Goal: Find specific page/section: Find specific page/section

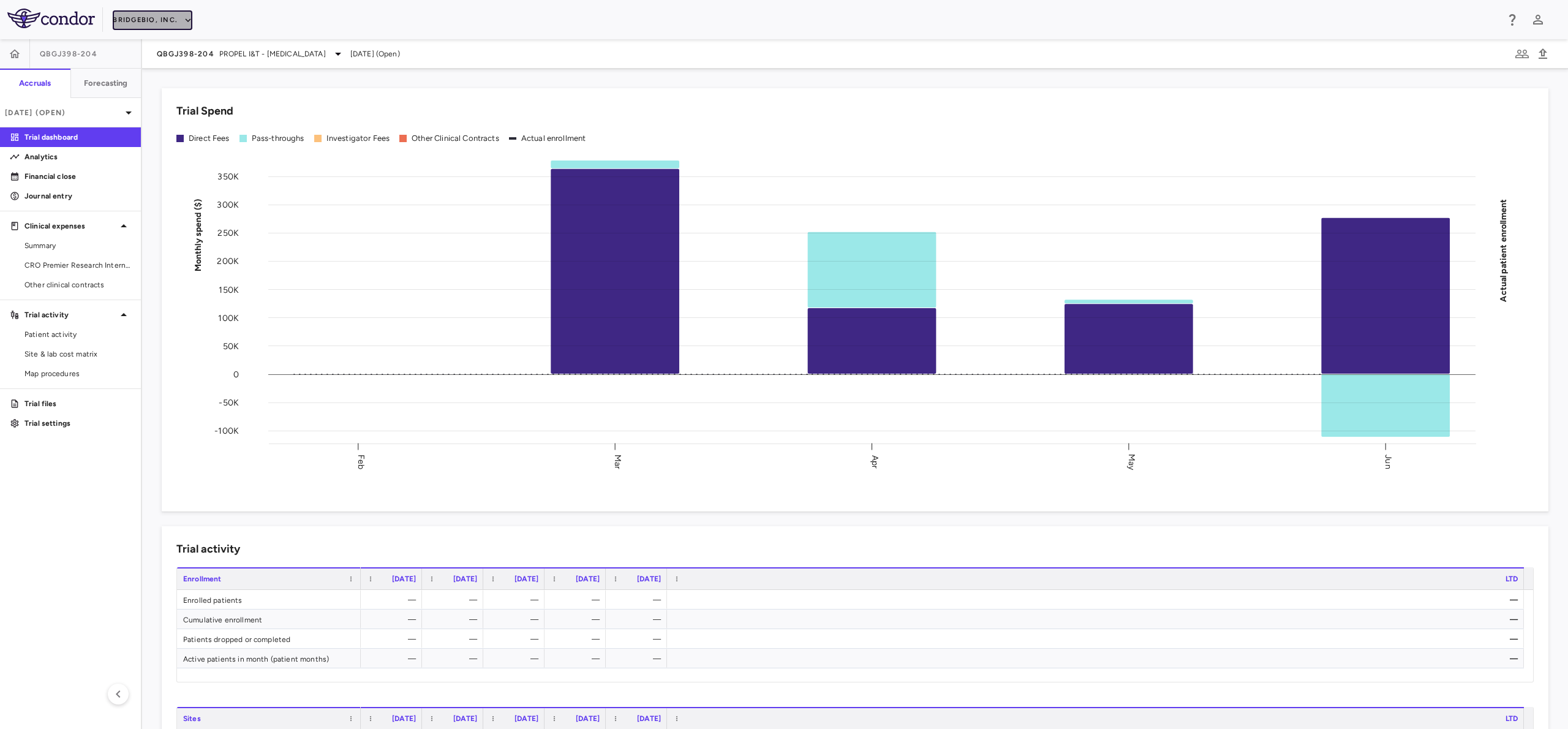
click at [167, 23] on button "BridgeBio, Inc." at bounding box center [152, 20] width 80 height 20
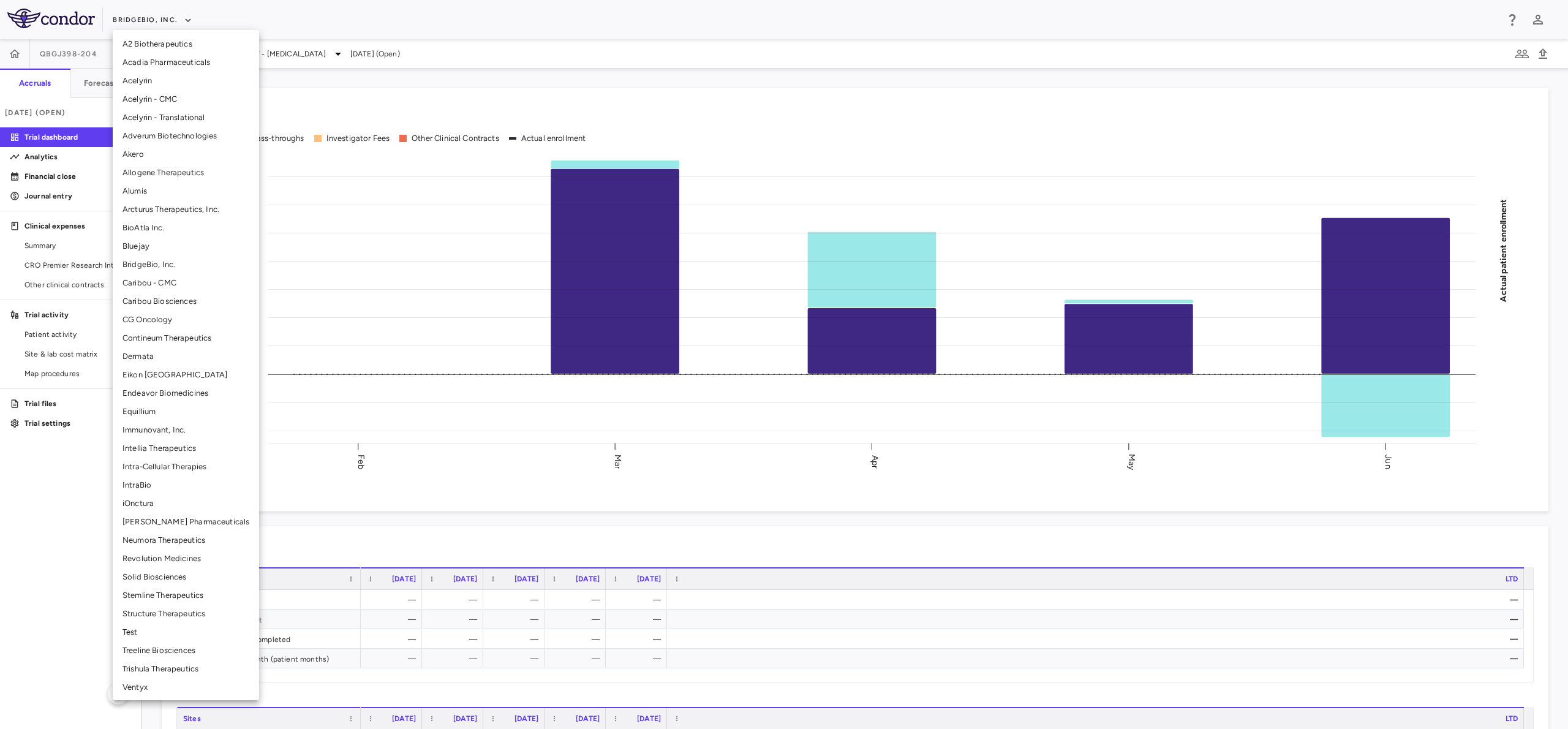
click at [165, 192] on li "Alumis" at bounding box center [186, 191] width 146 height 18
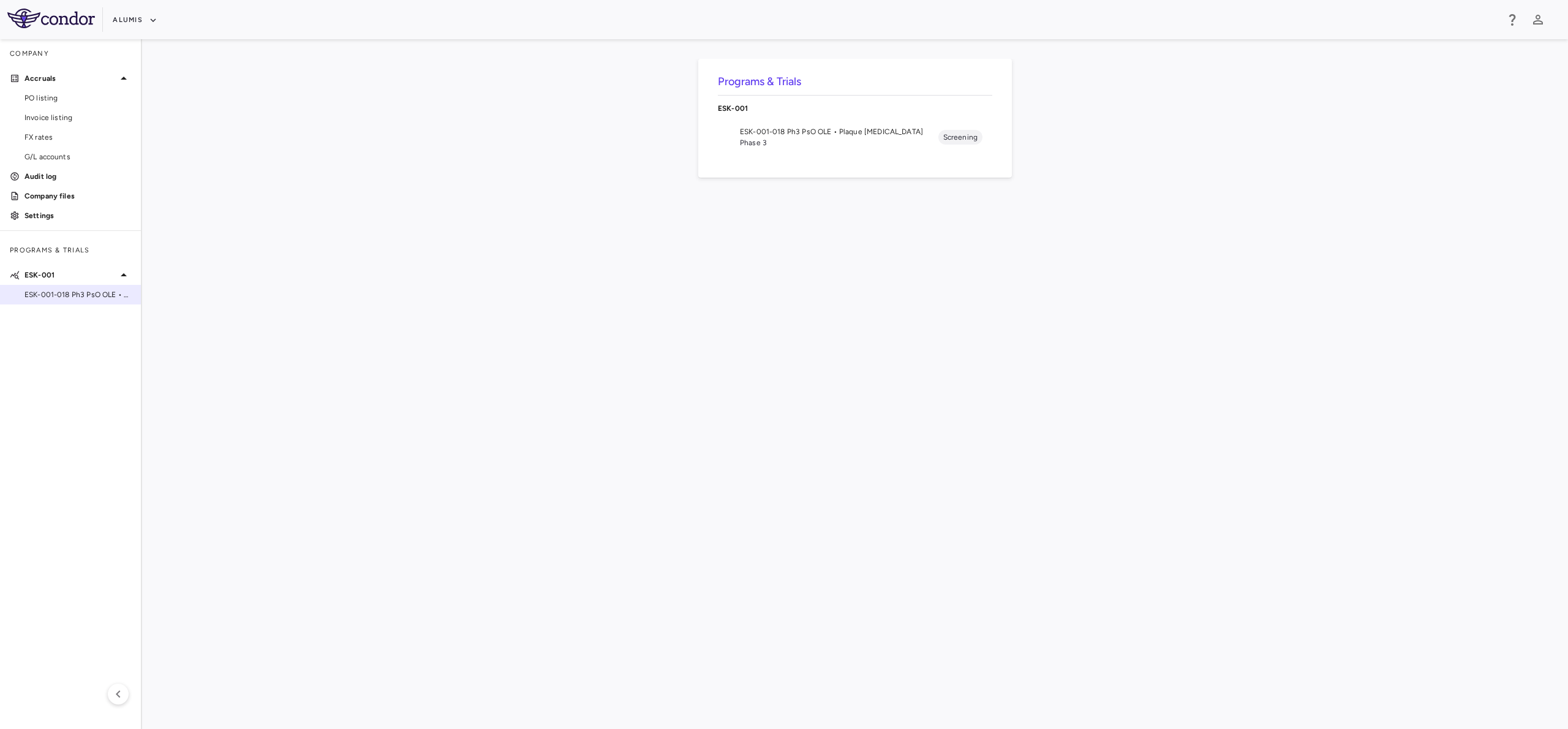
click at [111, 294] on span "ESK-001-018 Ph3 PsO OLE • Plaque Psoriasis" at bounding box center [78, 295] width 106 height 11
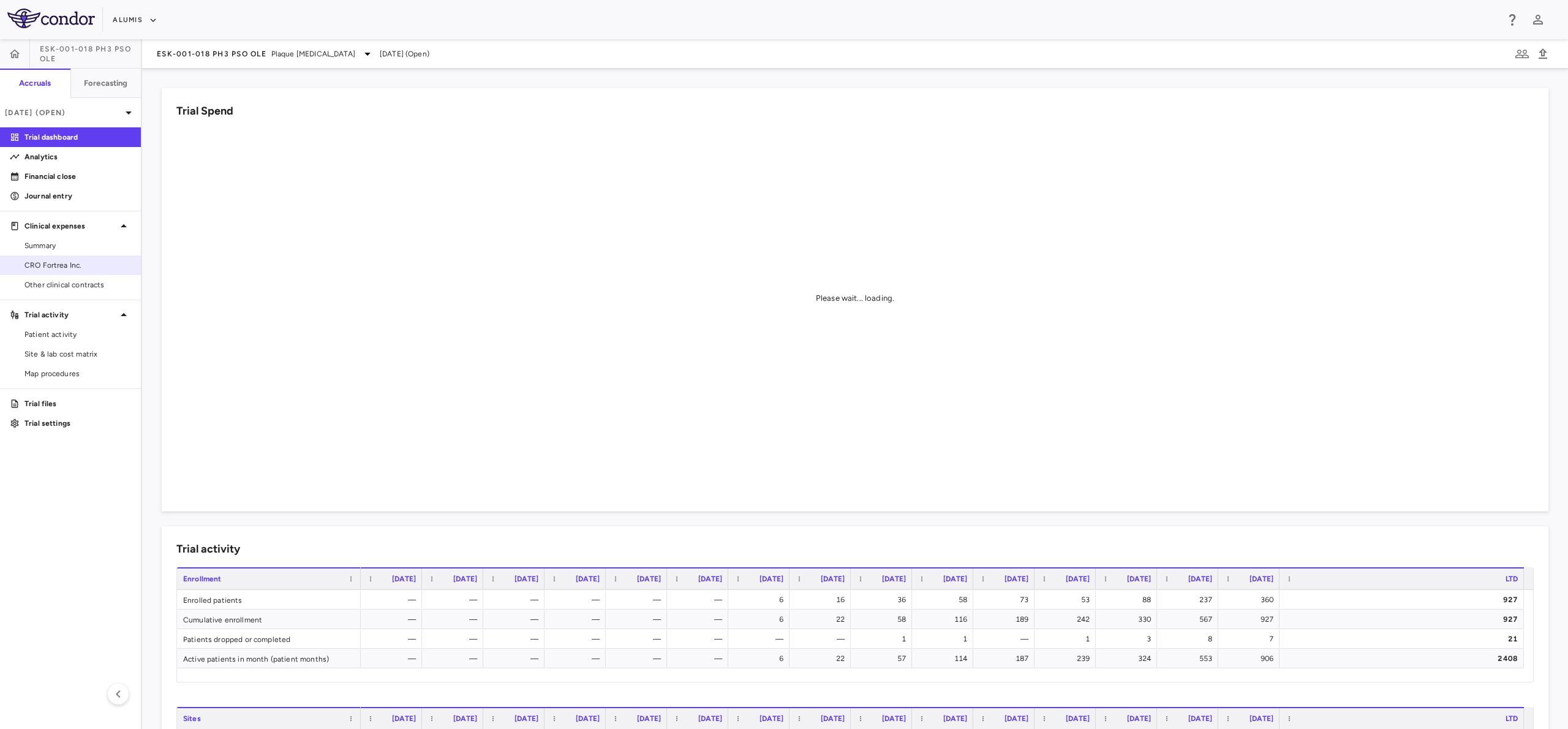
click at [57, 261] on span "CRO Fortrea Inc." at bounding box center [78, 266] width 106 height 11
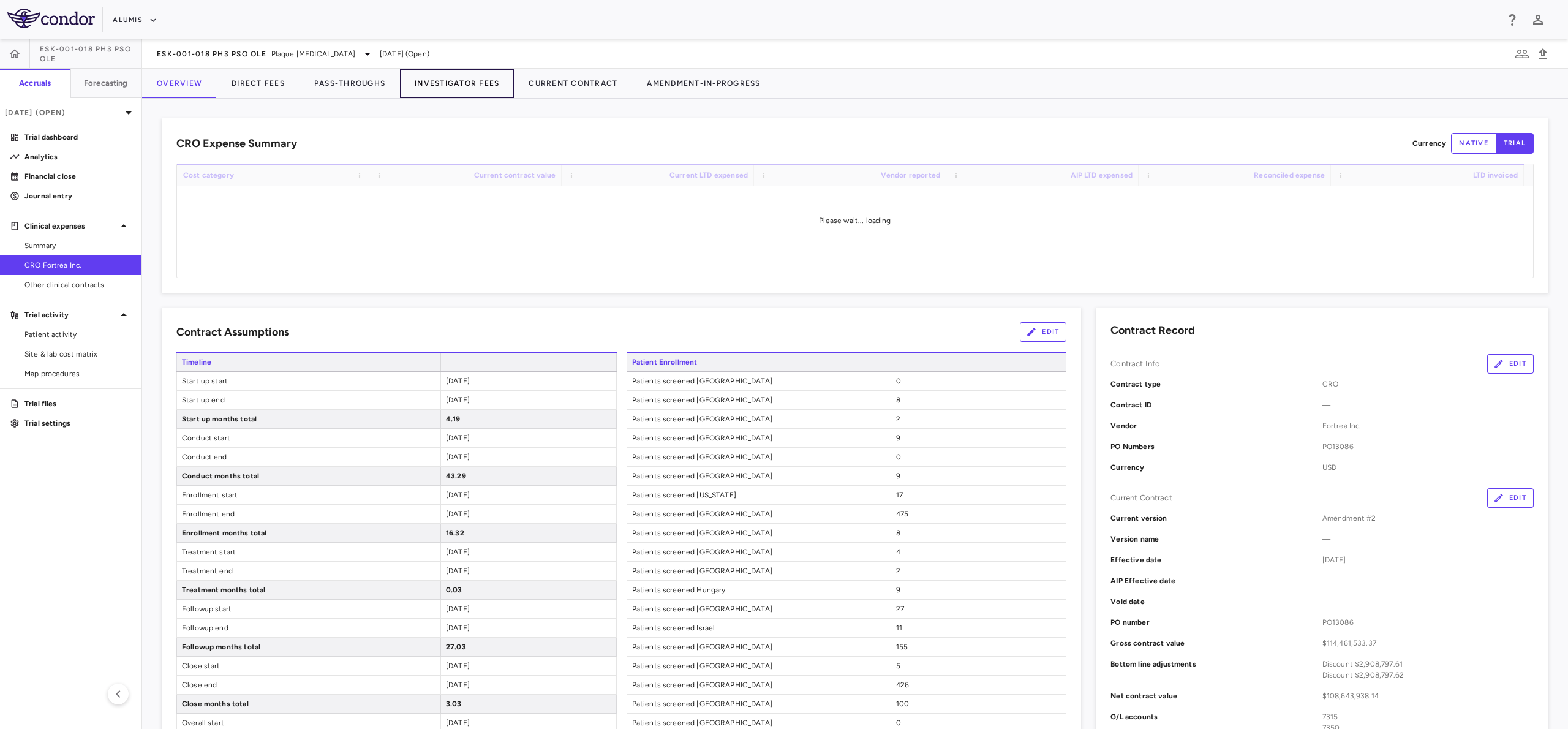
click at [421, 85] on button "Investigator Fees" at bounding box center [457, 83] width 114 height 29
